Goal: Transaction & Acquisition: Purchase product/service

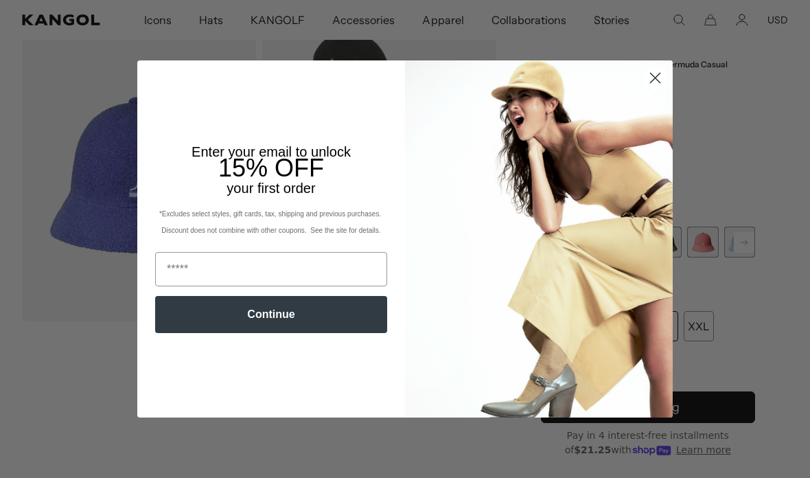
scroll to position [0, 283]
click at [652, 89] on circle "Close dialog" at bounding box center [655, 78] width 23 height 23
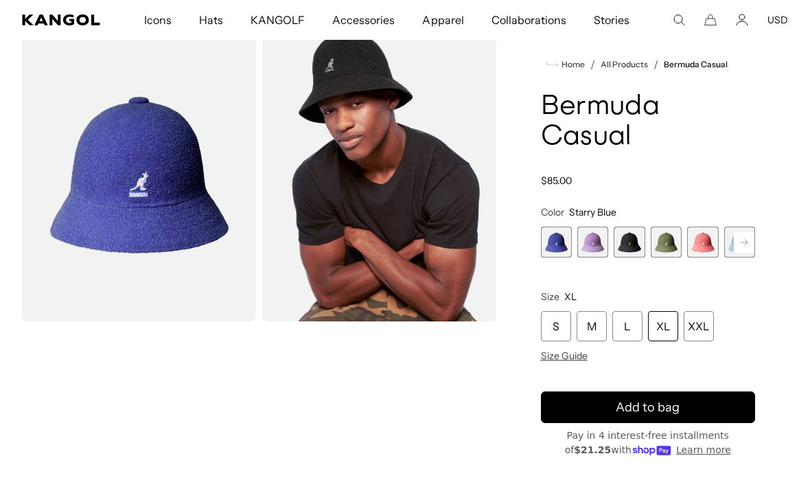
scroll to position [0, 0]
click at [656, 324] on div "XL" at bounding box center [663, 326] width 30 height 30
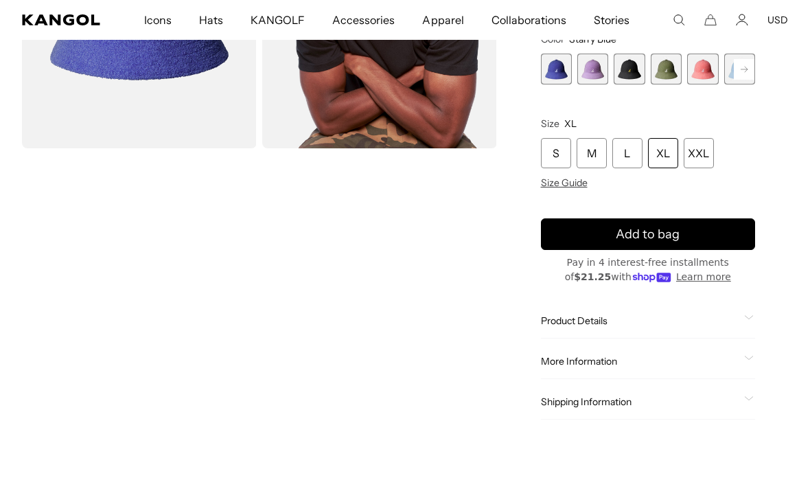
click at [744, 59] on rect at bounding box center [744, 69] width 21 height 21
click at [751, 67] on rect at bounding box center [744, 69] width 21 height 21
click at [748, 63] on rect at bounding box center [744, 69] width 21 height 21
click at [747, 65] on rect at bounding box center [744, 69] width 21 height 21
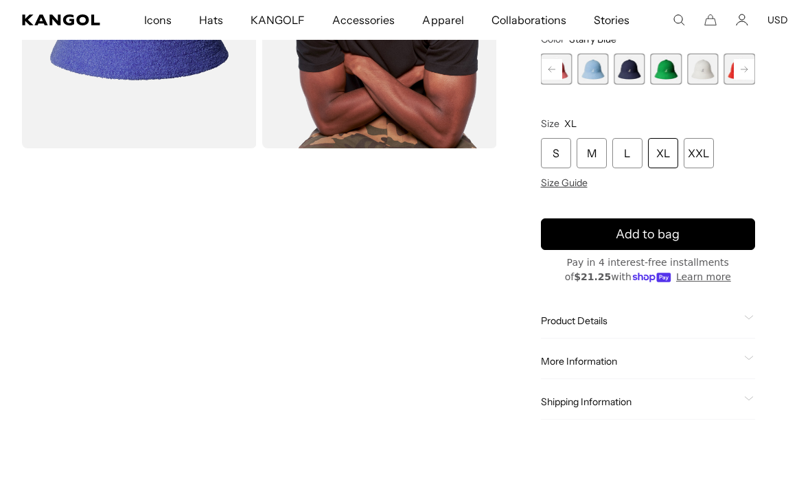
click at [747, 73] on rect at bounding box center [744, 69] width 21 height 21
click at [749, 65] on rect at bounding box center [744, 69] width 21 height 21
click at [747, 67] on span "12 of 12" at bounding box center [739, 69] width 31 height 31
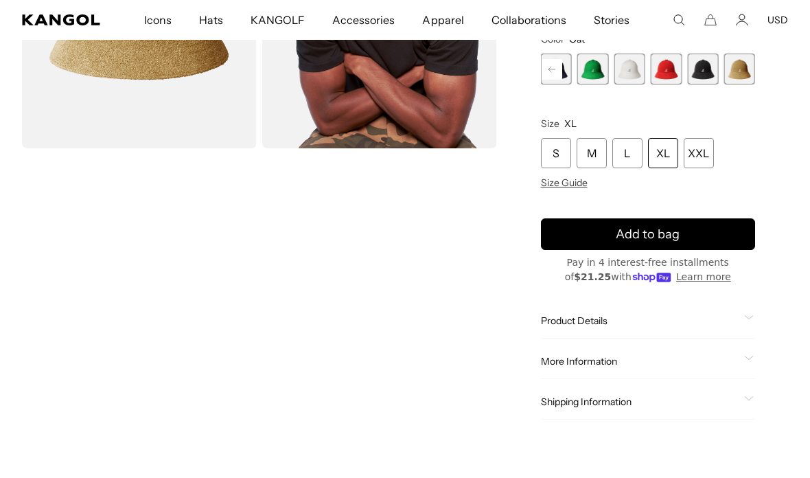
click at [752, 58] on span "12 of 12" at bounding box center [739, 69] width 31 height 31
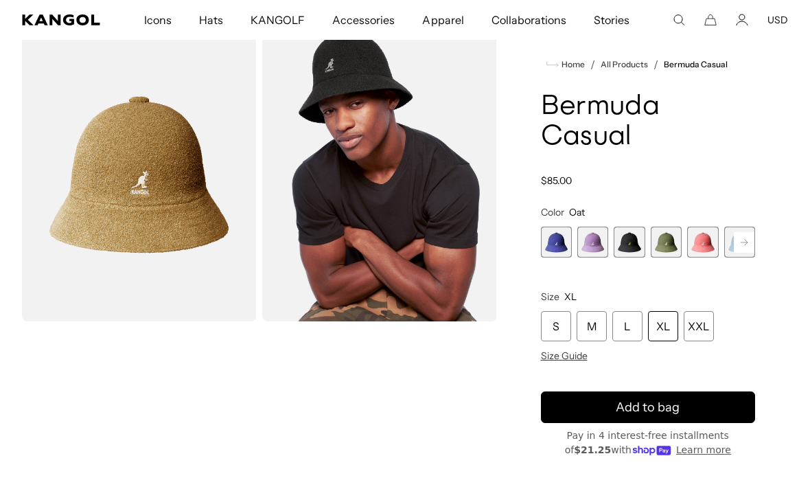
scroll to position [0, 283]
click at [557, 243] on span "1 of 12" at bounding box center [556, 241] width 31 height 31
